Goal: Transaction & Acquisition: Purchase product/service

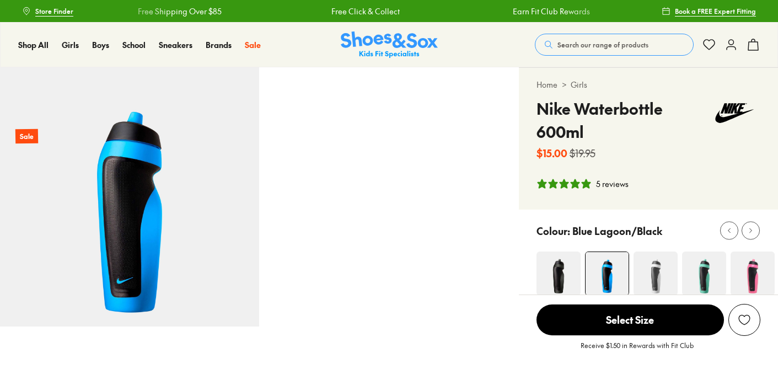
select select "*"
click at [613, 319] on span "Select Size" at bounding box center [629, 319] width 187 height 31
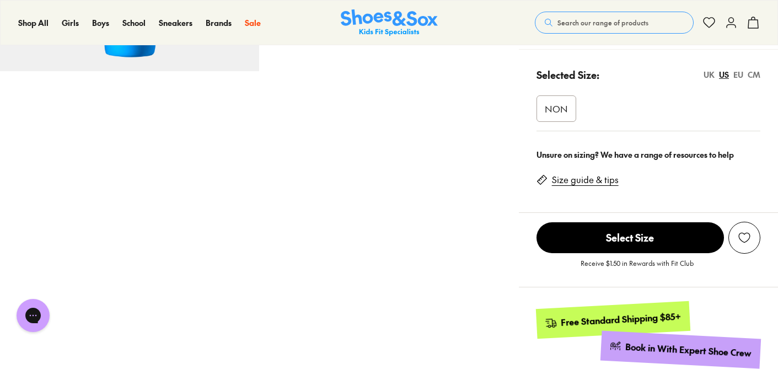
scroll to position [236, 0]
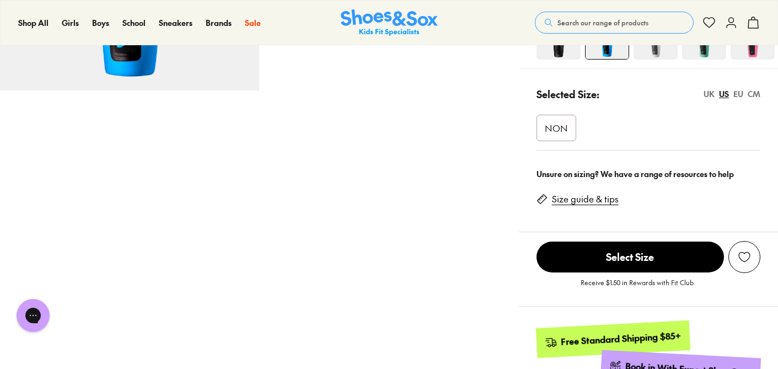
click at [562, 125] on span "NON" at bounding box center [556, 127] width 23 height 13
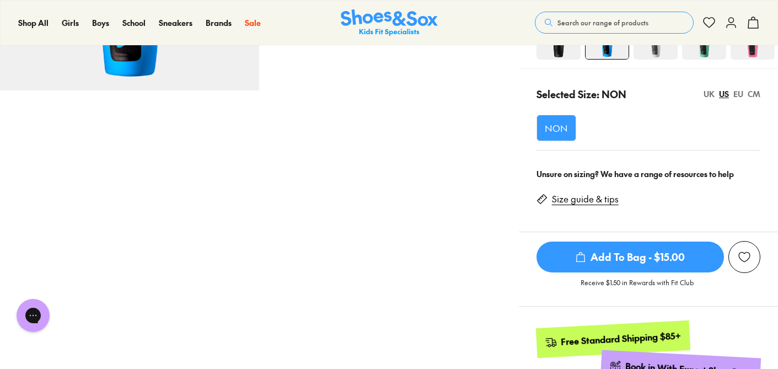
click at [598, 255] on span "Add To Bag - $15.00" at bounding box center [629, 256] width 187 height 31
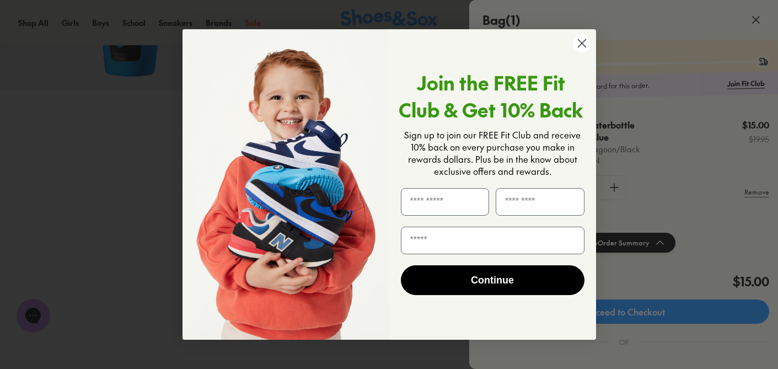
click at [579, 42] on circle "Close dialog" at bounding box center [581, 43] width 18 height 18
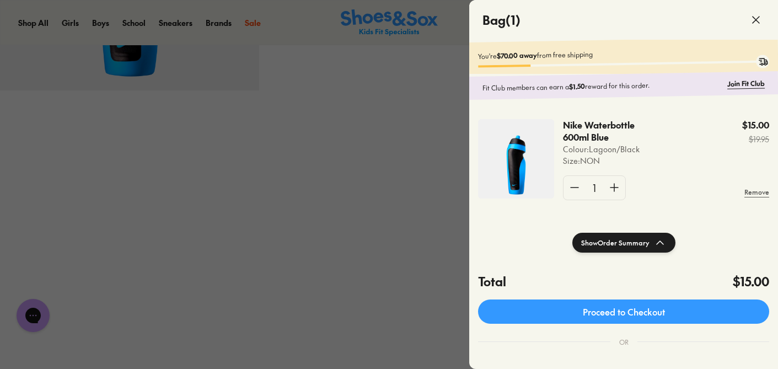
click at [761, 14] on icon at bounding box center [755, 19] width 13 height 13
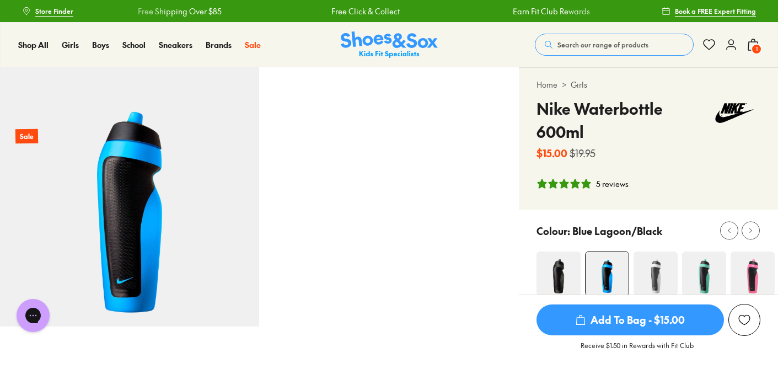
click at [399, 10] on link "Free Click & Collect" at bounding box center [364, 12] width 68 height 12
